Goal: Information Seeking & Learning: Learn about a topic

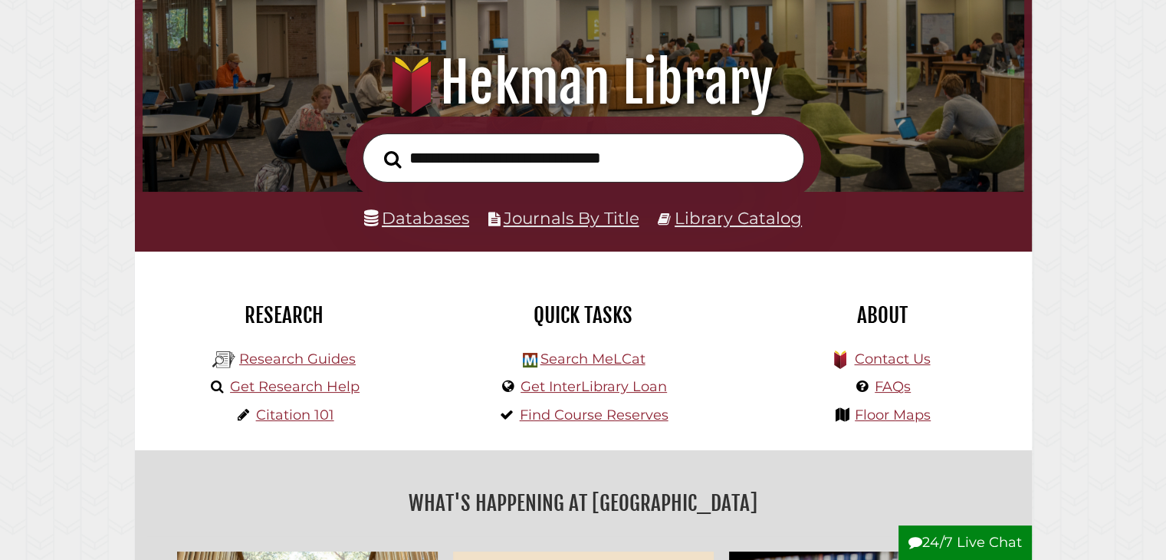
scroll to position [153, 0]
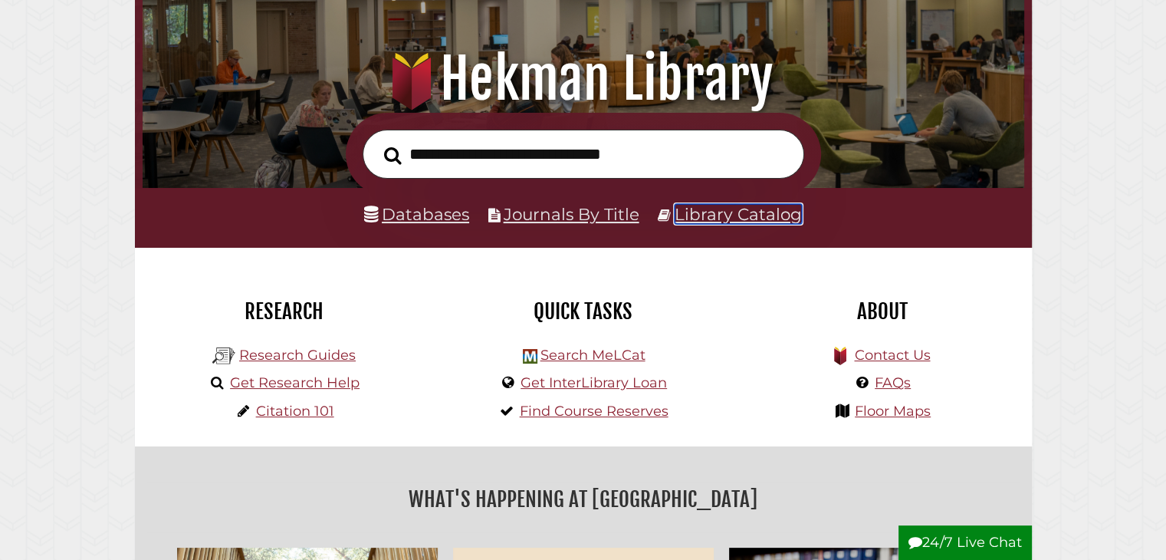
click at [711, 216] on link "Library Catalog" at bounding box center [738, 214] width 127 height 20
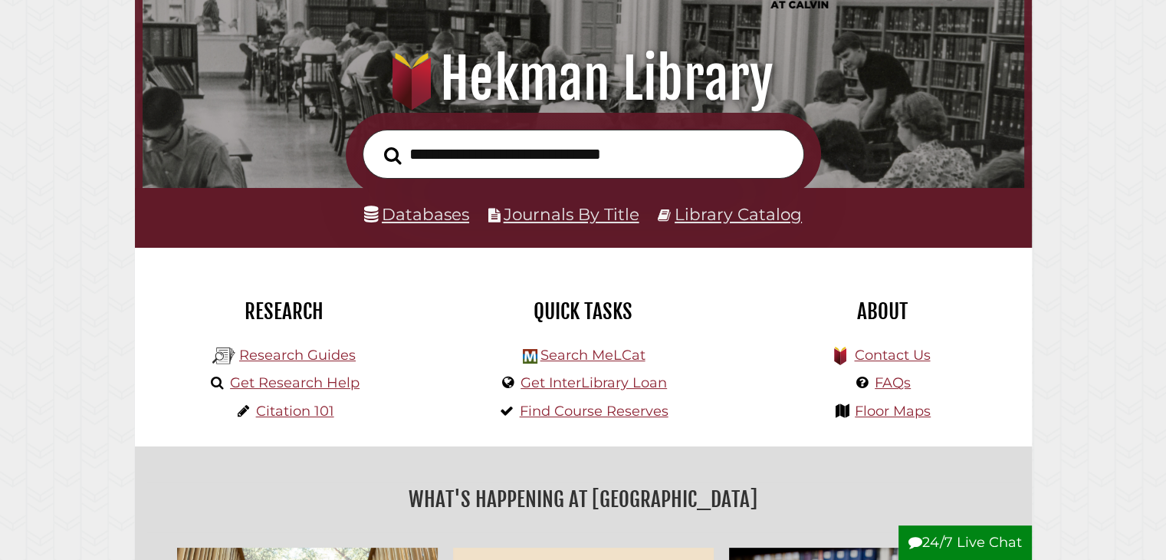
scroll to position [291, 874]
click at [347, 362] on link "Research Guides" at bounding box center [297, 355] width 117 height 17
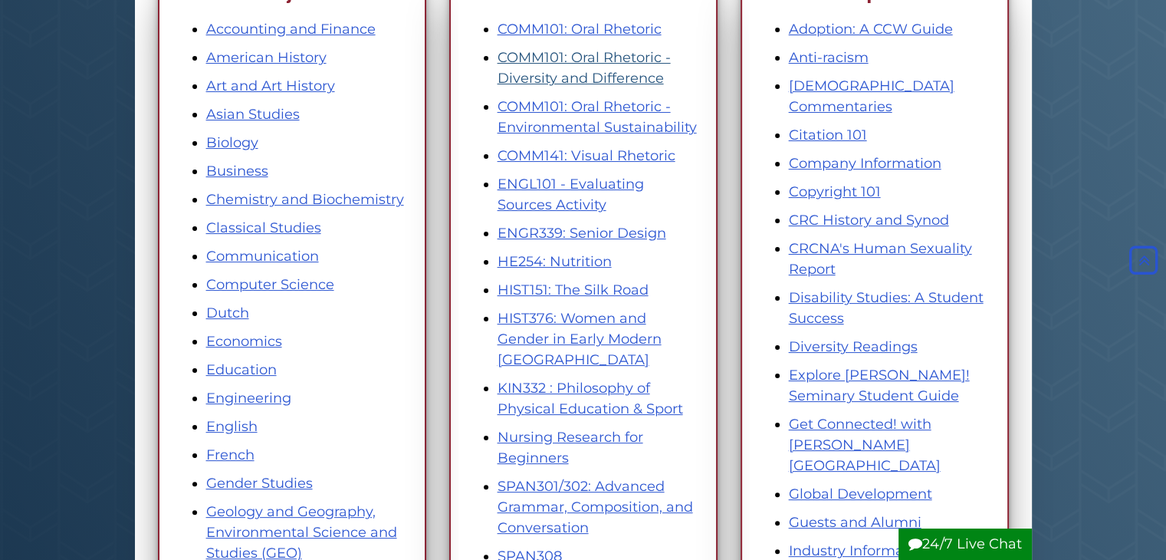
scroll to position [153, 0]
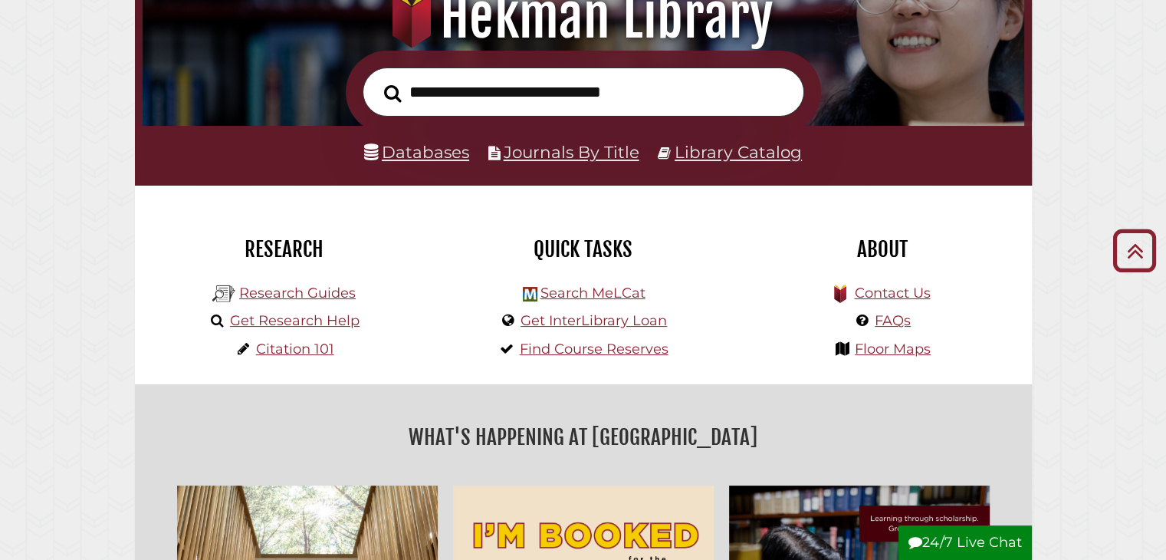
scroll to position [153, 0]
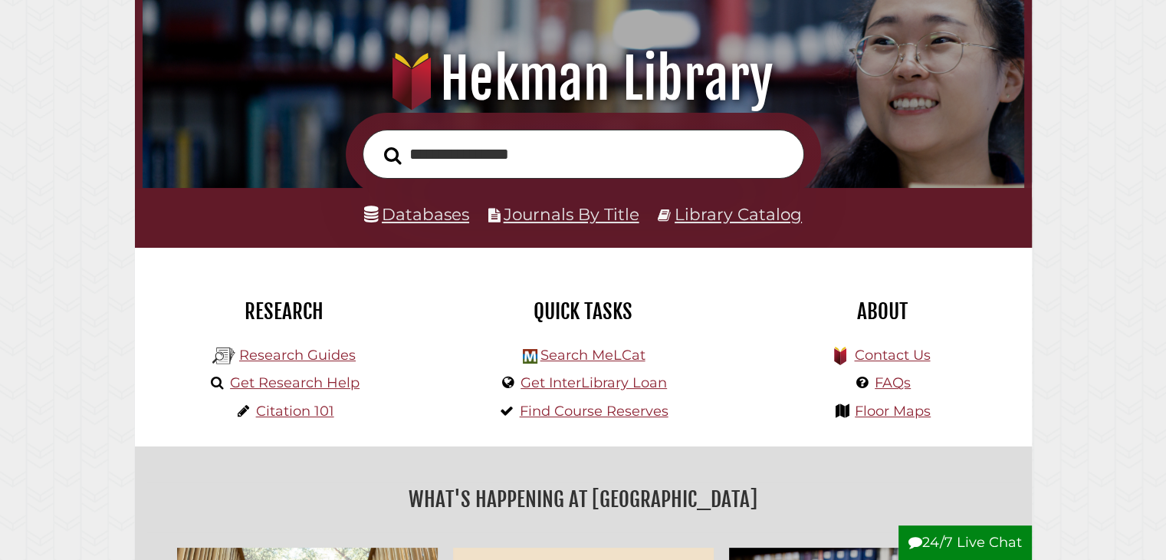
type input "**********"
click at [377, 142] on button "Search" at bounding box center [393, 155] width 33 height 27
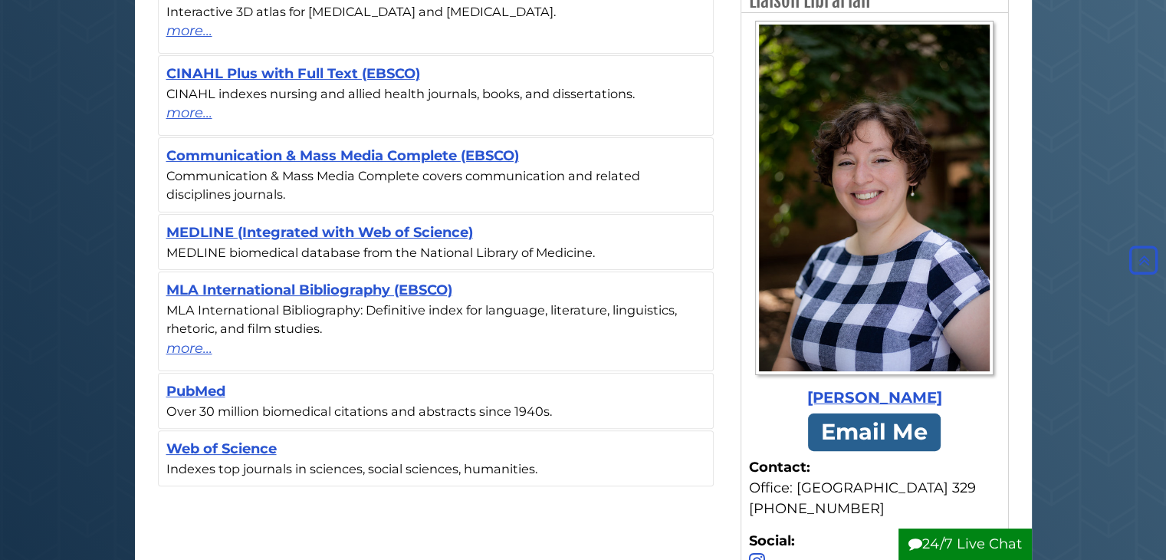
scroll to position [307, 0]
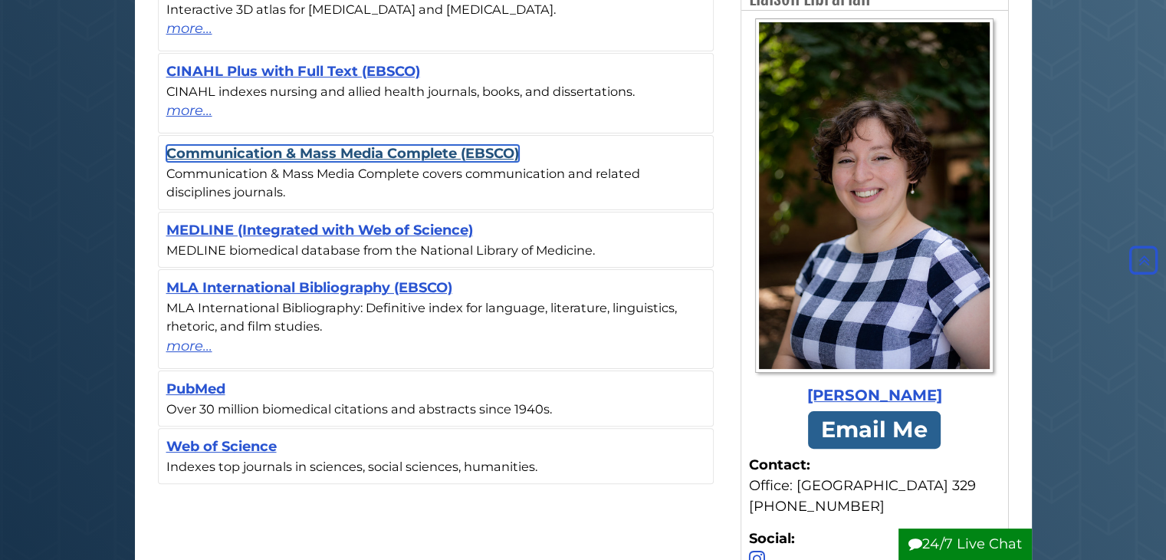
click at [317, 148] on link "Communication & Mass Media Complete (EBSCO)" at bounding box center [342, 153] width 353 height 17
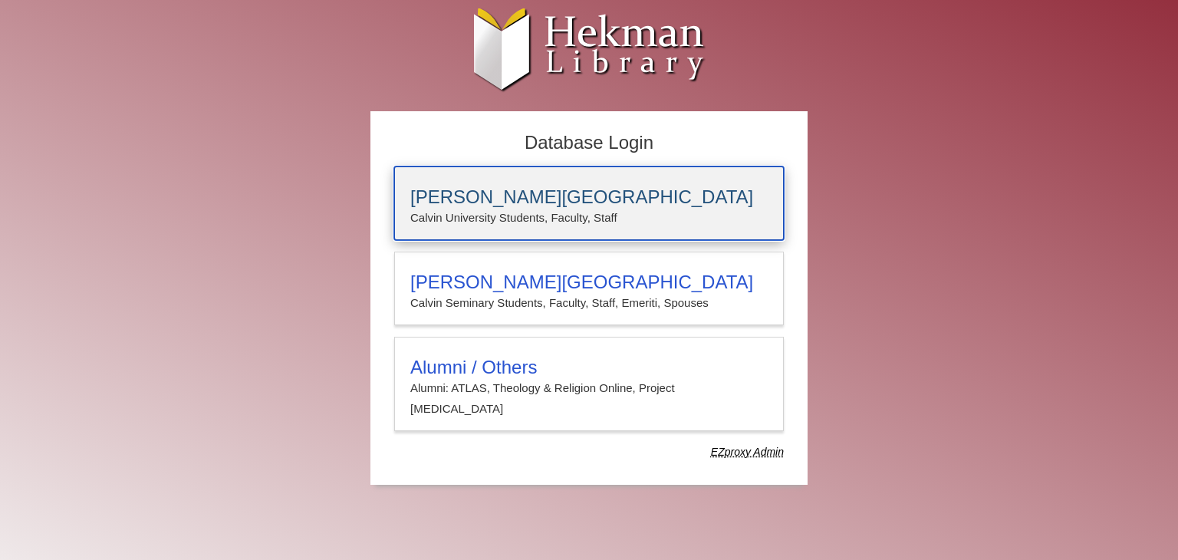
click at [558, 202] on h3 "[PERSON_NAME][GEOGRAPHIC_DATA]" at bounding box center [588, 196] width 357 height 21
